Goal: Task Accomplishment & Management: Manage account settings

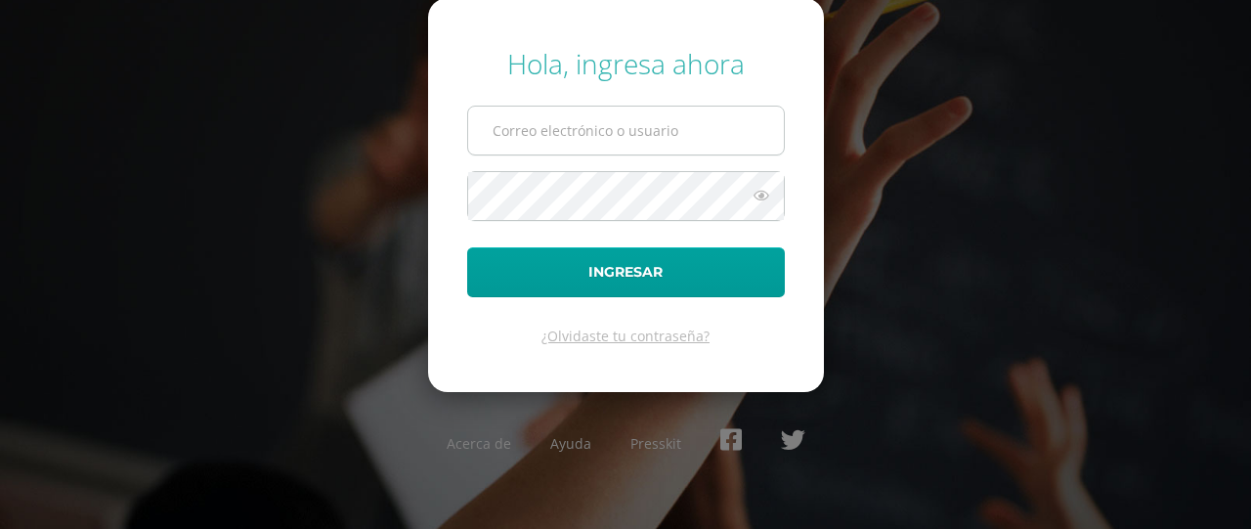
click at [561, 124] on input "text" at bounding box center [626, 130] width 316 height 48
click at [590, 127] on input "text" at bounding box center [626, 130] width 316 height 48
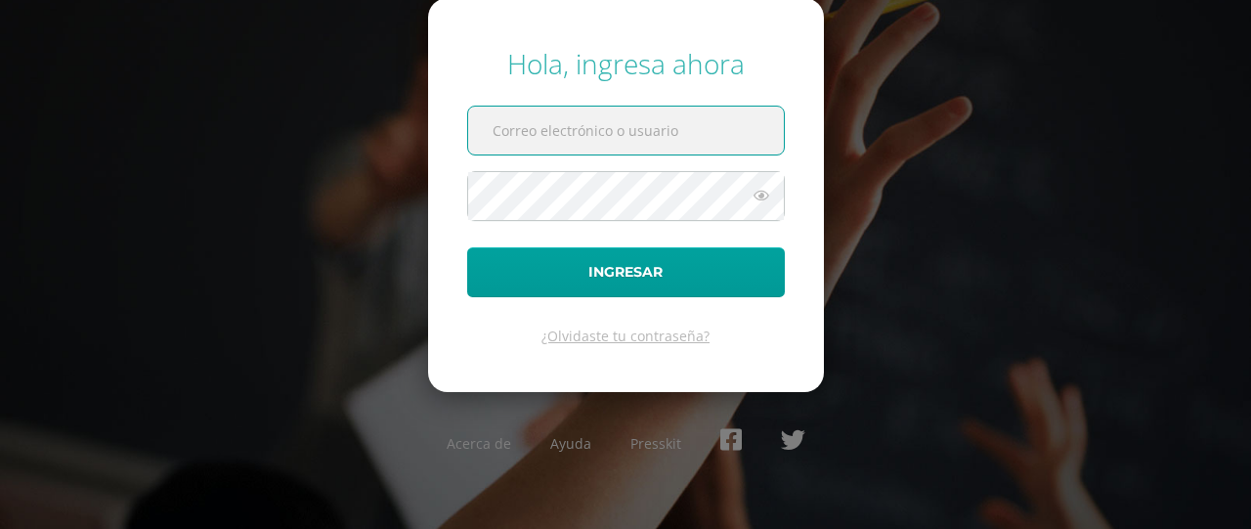
click at [598, 122] on input "text" at bounding box center [626, 130] width 316 height 48
type input """
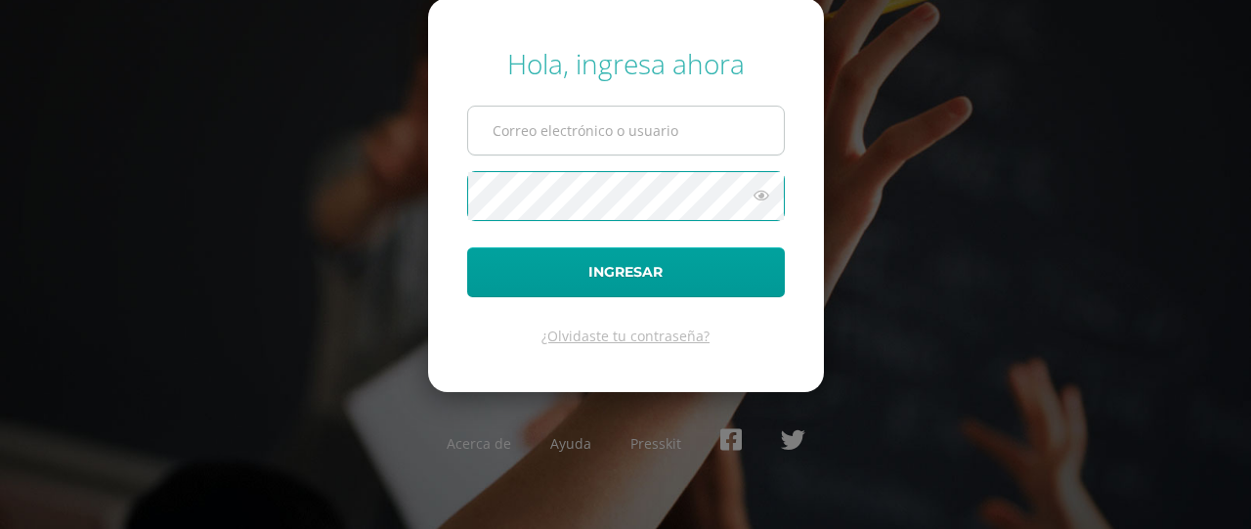
click at [553, 146] on input "text" at bounding box center [626, 130] width 316 height 48
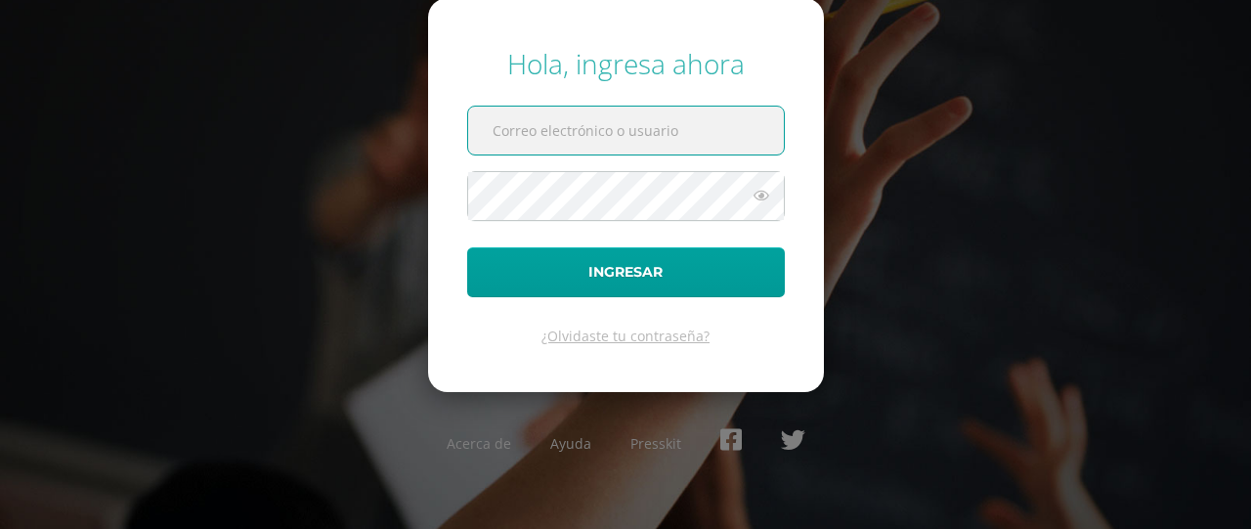
type input "!"
click at [385, 73] on div "Hola, ingresa ahora Ingresar ¿Olvidaste tu contraseña? Acerca de Ayuda Presskit" at bounding box center [625, 263] width 1251 height 469
click at [617, 344] on link "¿Olvidaste tu contraseña?" at bounding box center [625, 335] width 168 height 19
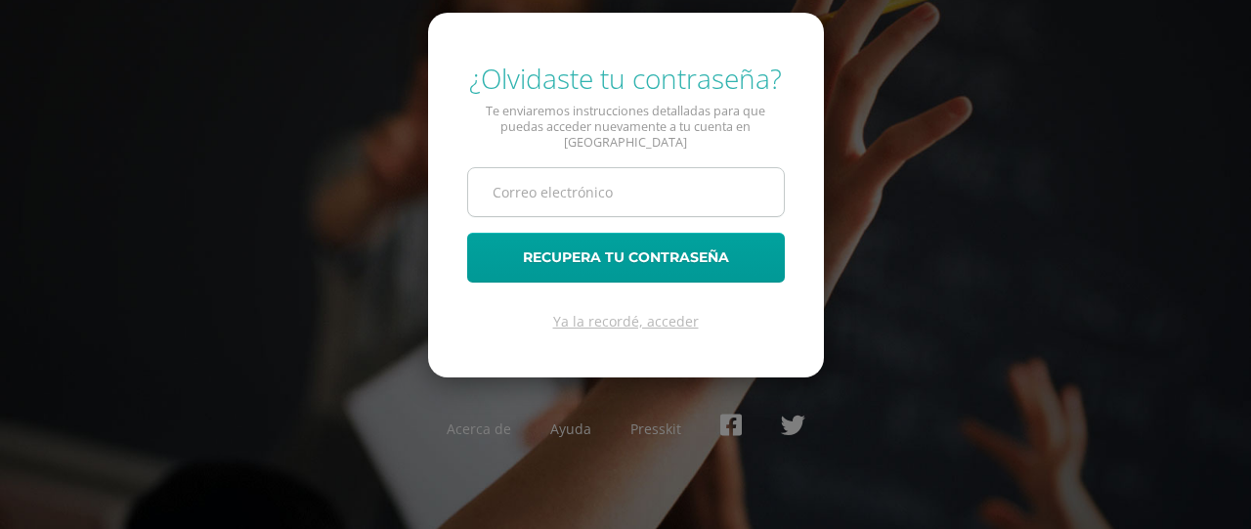
click at [584, 183] on input "text" at bounding box center [626, 192] width 316 height 48
type input """
type input "2"
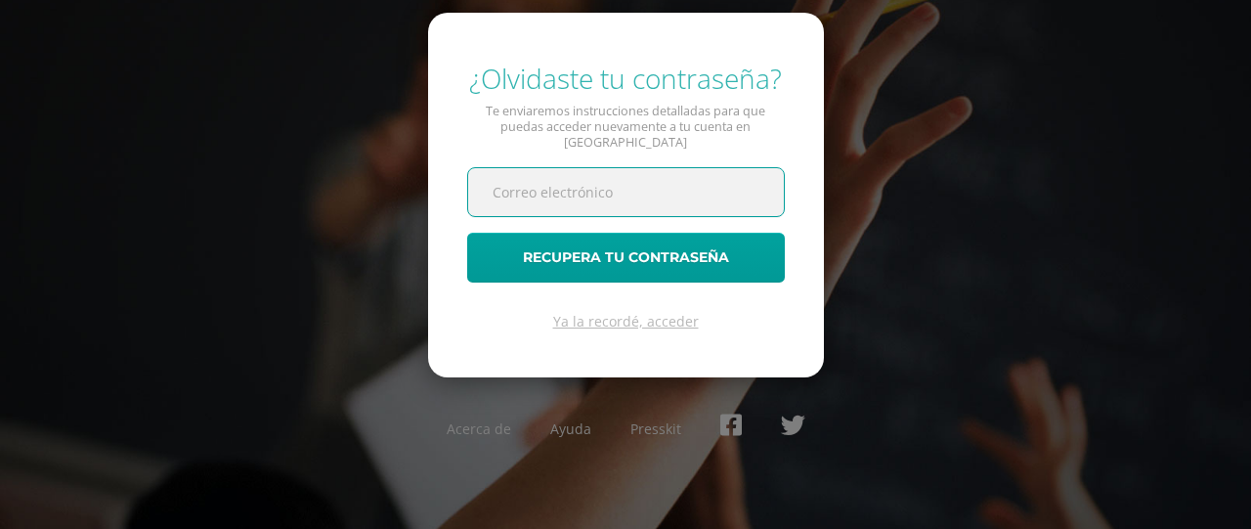
click at [672, 181] on input "text" at bounding box center [626, 192] width 316 height 48
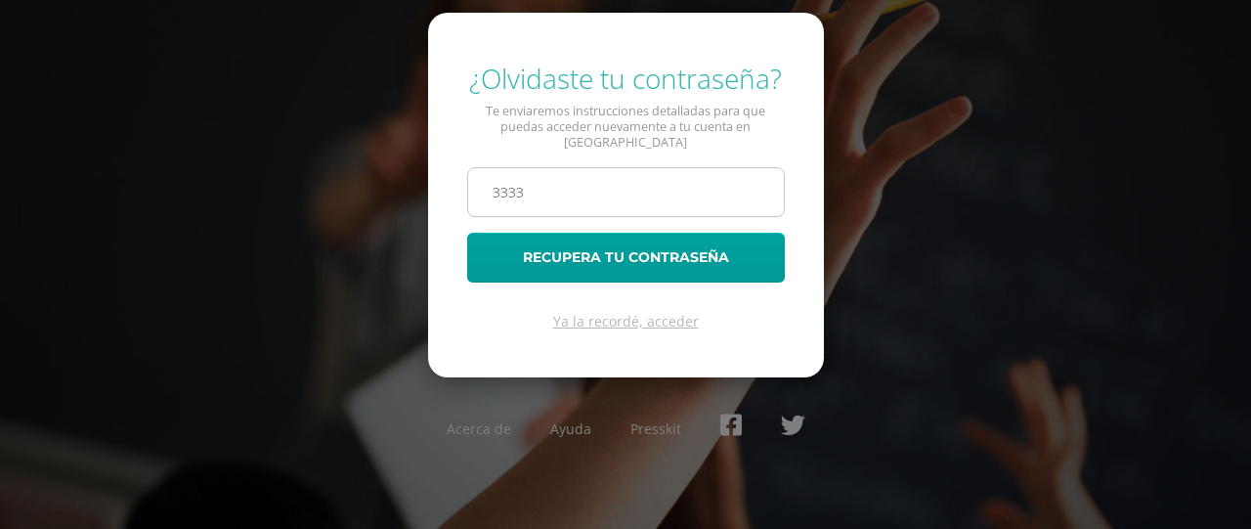
click at [668, 181] on input "3333" at bounding box center [626, 192] width 316 height 48
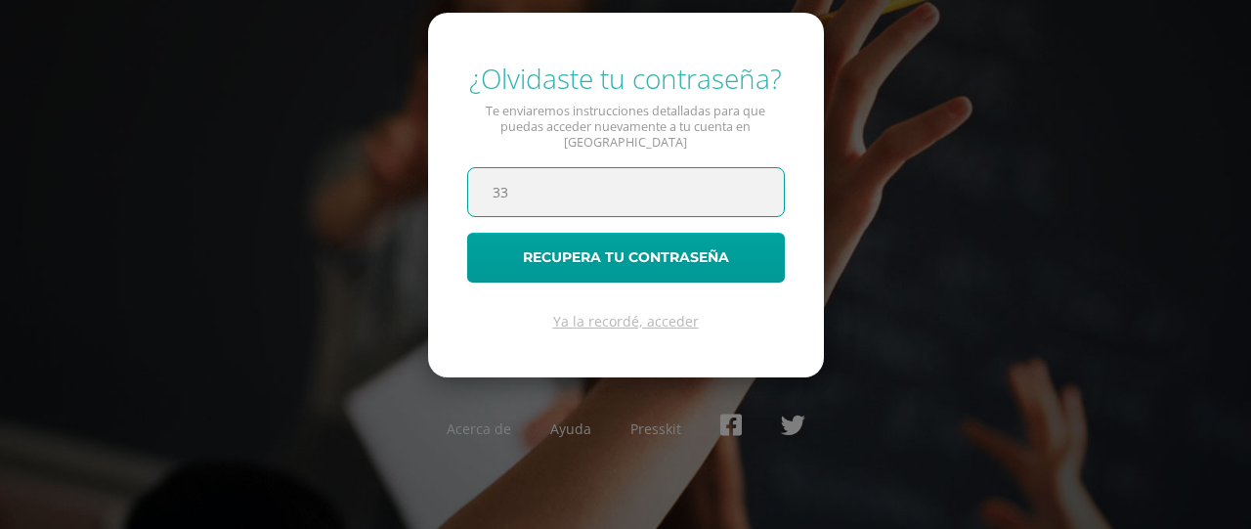
type input "3"
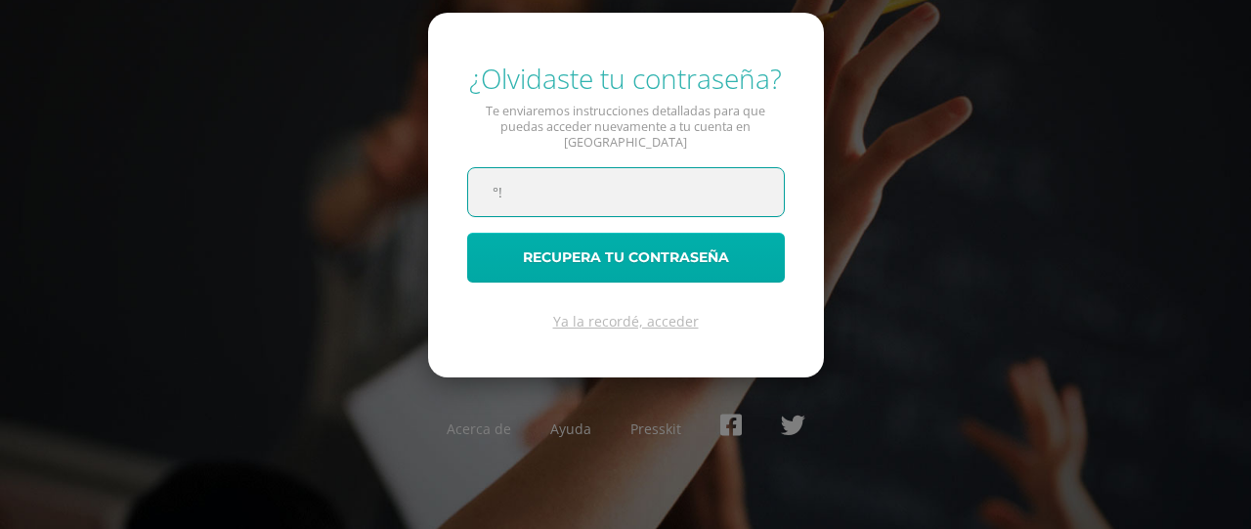
type input "°"
type input "1"
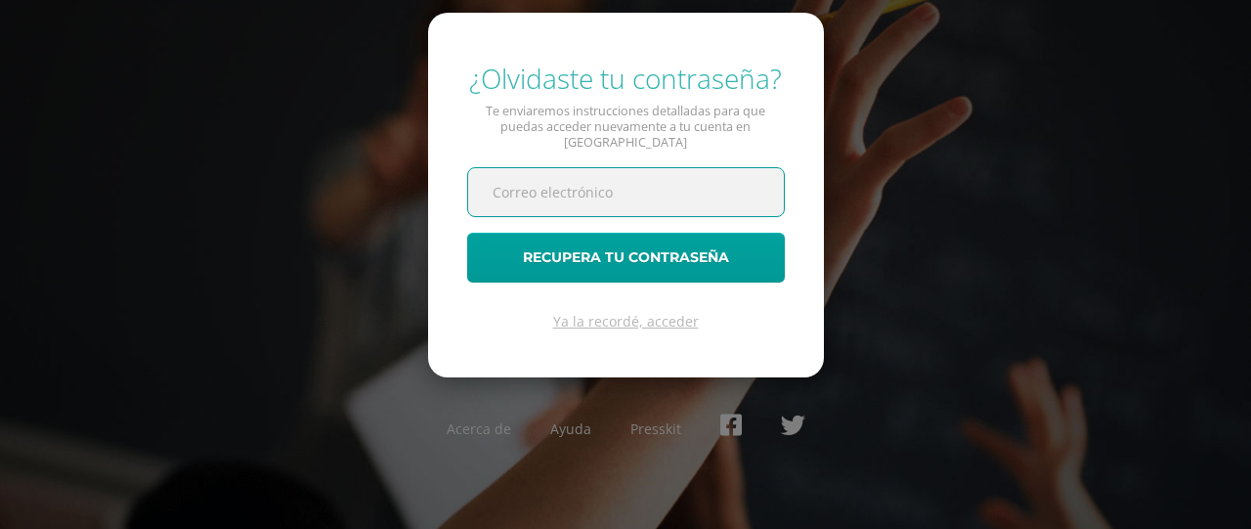
click at [586, 185] on input "text" at bounding box center [626, 192] width 316 height 48
type input "C"
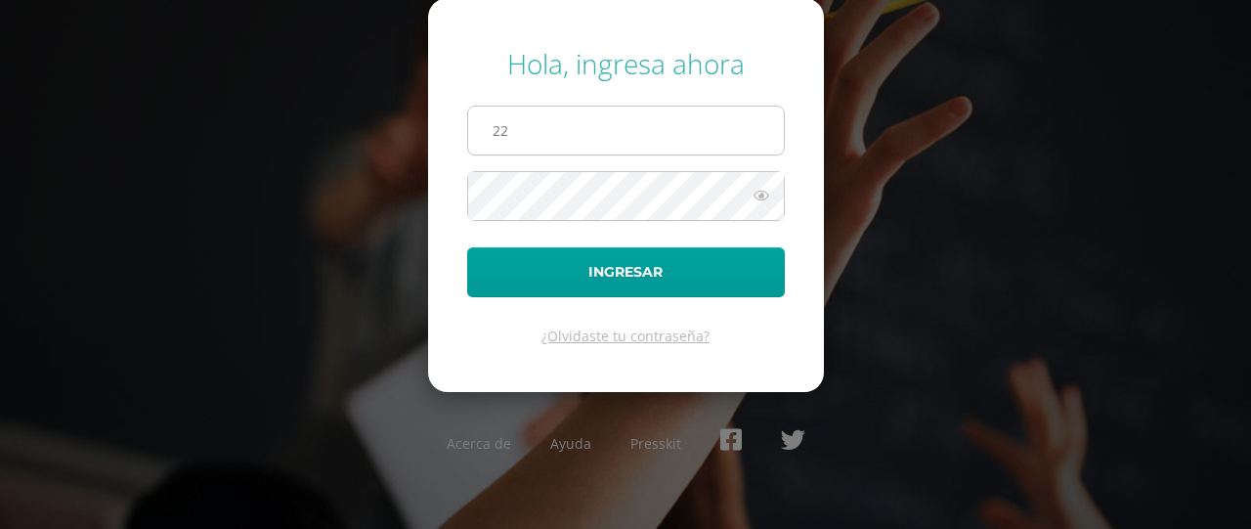
type input "2"
type input "G"
click at [534, 138] on form "Hola, ingresa ahora Ingresar ¿Olvidaste tu contraseña?" at bounding box center [626, 194] width 396 height 393
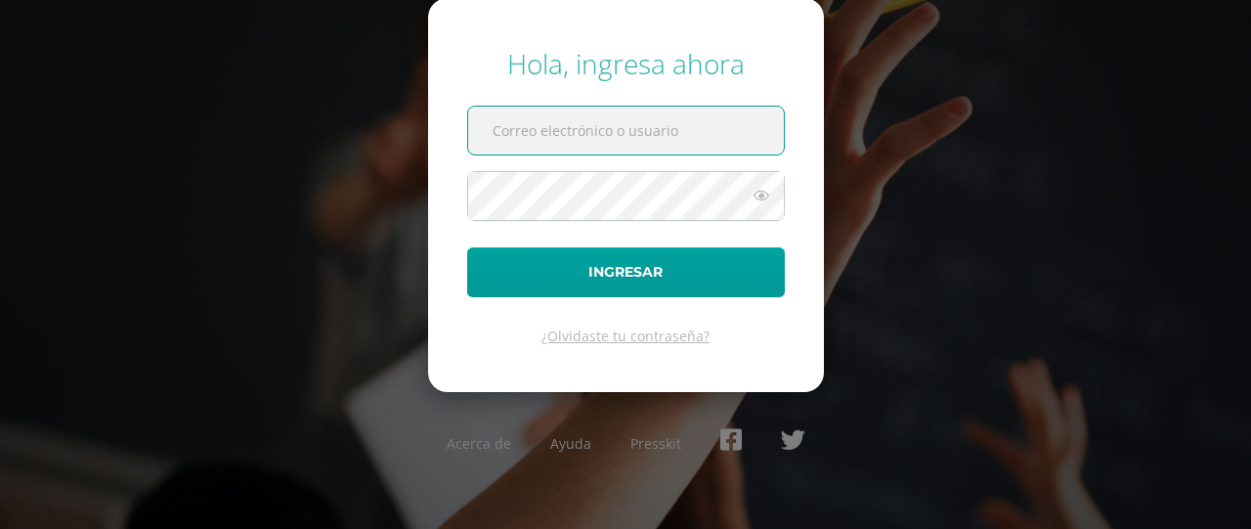
click at [534, 138] on input "text" at bounding box center [626, 130] width 316 height 48
click at [590, 335] on link "¿Olvidaste tu contraseña?" at bounding box center [625, 335] width 168 height 19
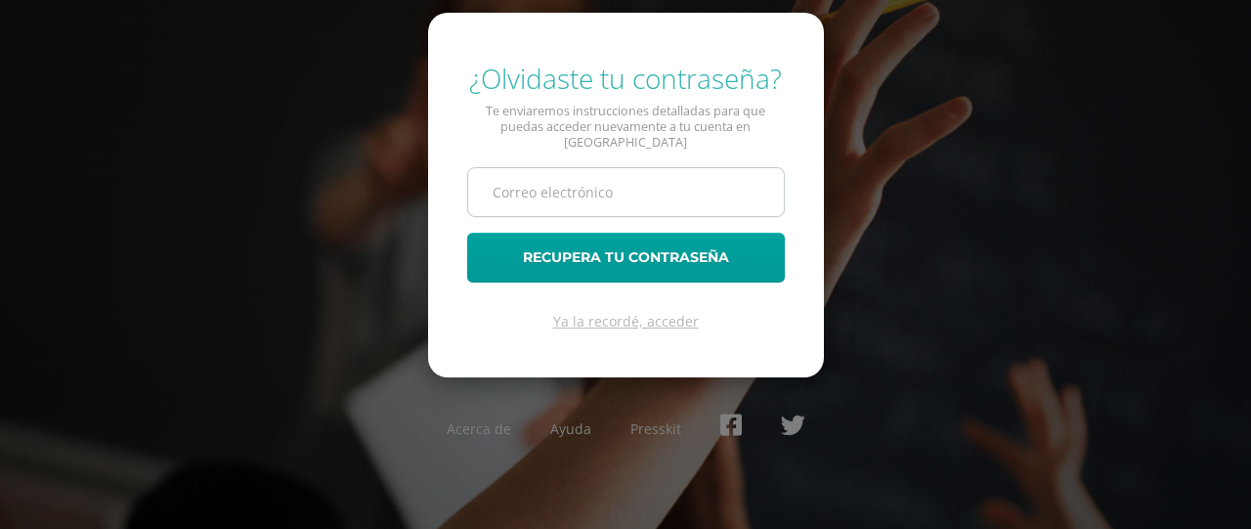
click at [589, 192] on input "text" at bounding box center [626, 192] width 316 height 48
drag, startPoint x: 589, startPoint y: 192, endPoint x: 525, endPoint y: 187, distance: 64.7
click at [525, 187] on input "text" at bounding box center [626, 192] width 316 height 48
drag, startPoint x: 525, startPoint y: 187, endPoint x: 536, endPoint y: 178, distance: 14.7
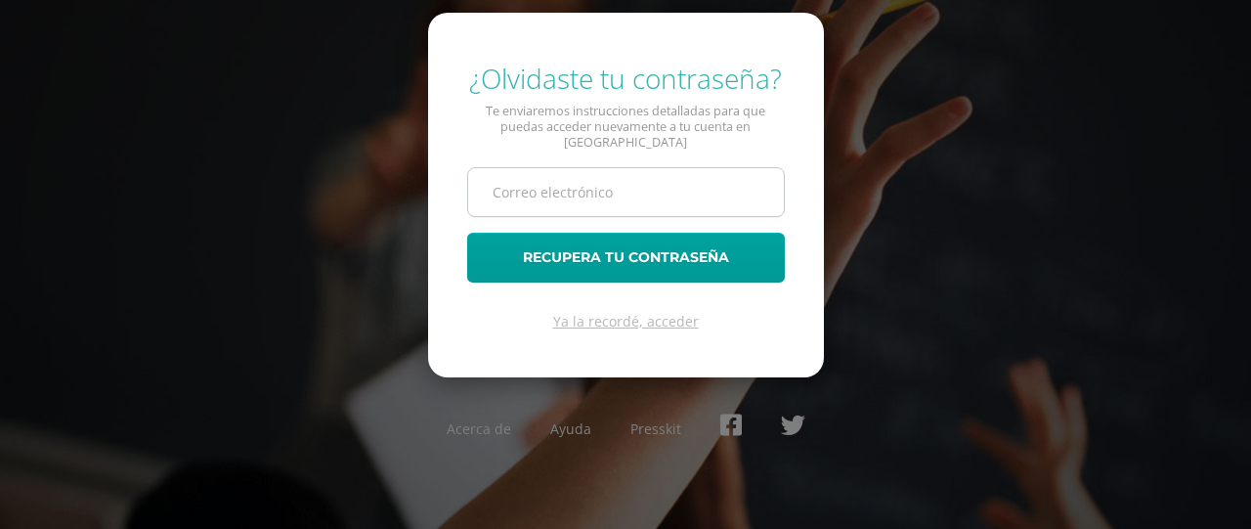
click at [535, 179] on input "text" at bounding box center [626, 192] width 316 height 48
click at [590, 190] on input "text" at bounding box center [626, 192] width 316 height 48
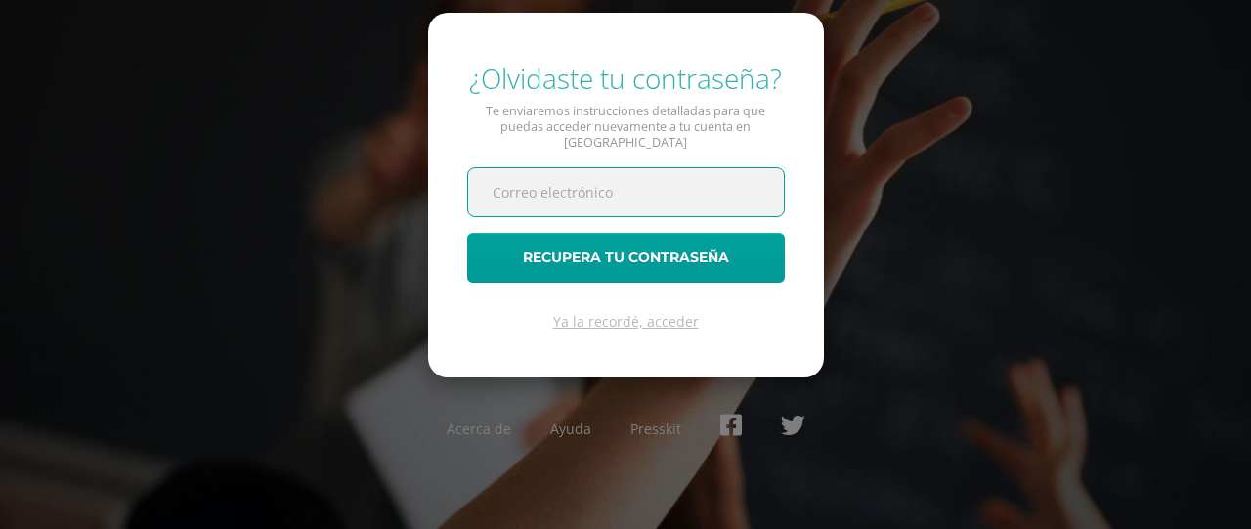
click at [582, 187] on input "text" at bounding box center [626, 192] width 316 height 48
type input "mQECGe9bz7"
click at [467, 233] on button "Recupera tu contraseña" at bounding box center [626, 258] width 318 height 50
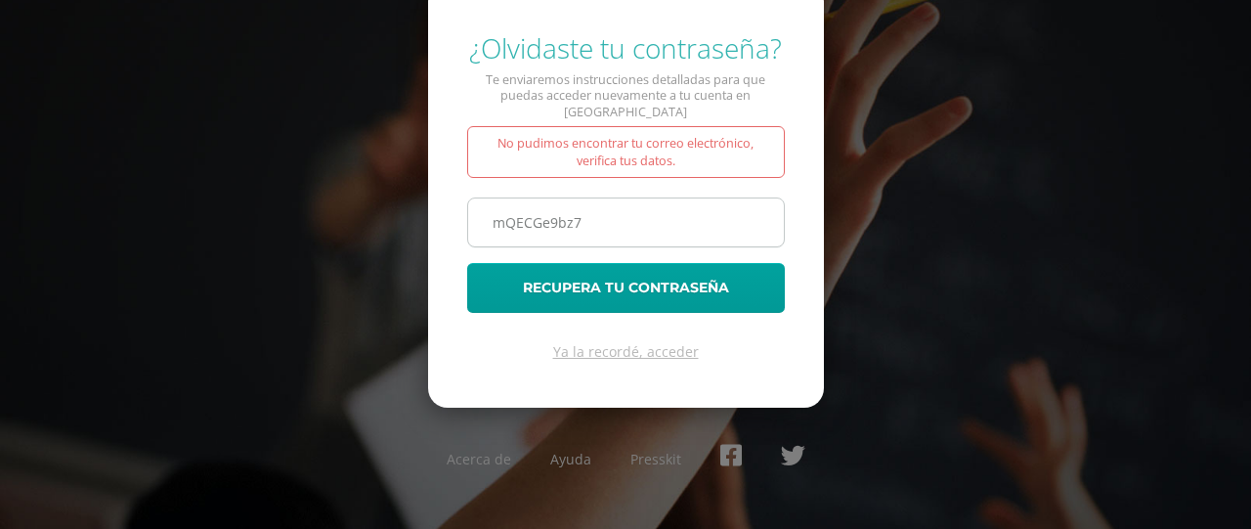
click at [592, 233] on input "mQECGe9bz7" at bounding box center [626, 222] width 316 height 48
type input "m"
type input "1"
type input "614"
